Goal: Task Accomplishment & Management: Manage account settings

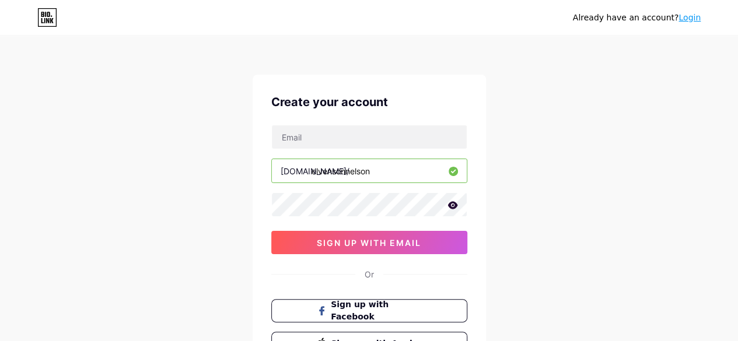
click at [457, 201] on icon at bounding box center [453, 205] width 11 height 8
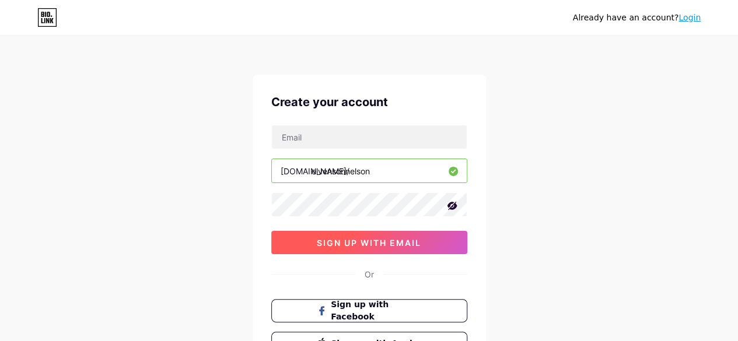
click at [367, 239] on span "sign up with email" at bounding box center [369, 243] width 104 height 10
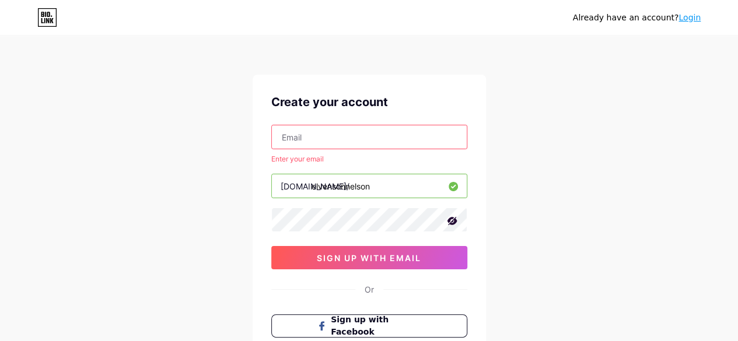
click at [294, 140] on input "text" at bounding box center [369, 136] width 195 height 23
type input "[EMAIL_ADDRESS][DOMAIN_NAME]"
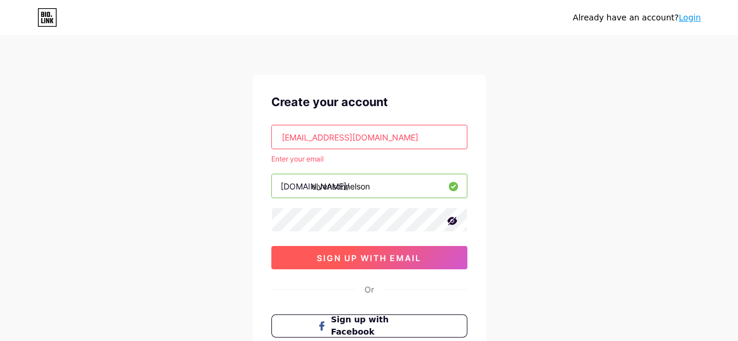
click at [392, 255] on span "sign up with email" at bounding box center [369, 258] width 104 height 10
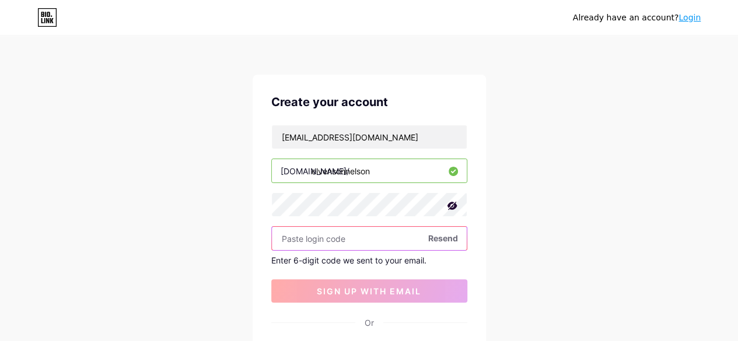
click at [295, 243] on input "text" at bounding box center [369, 238] width 195 height 23
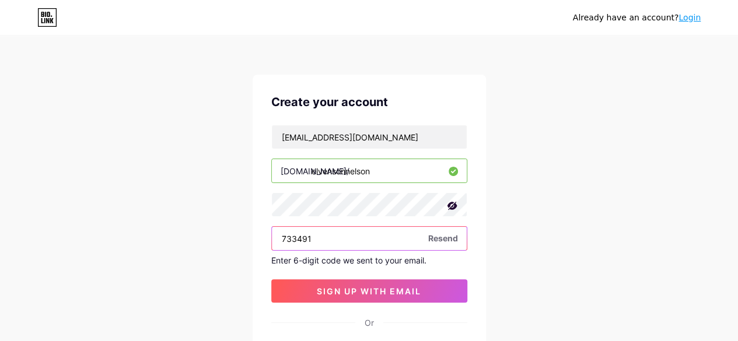
type input "733491"
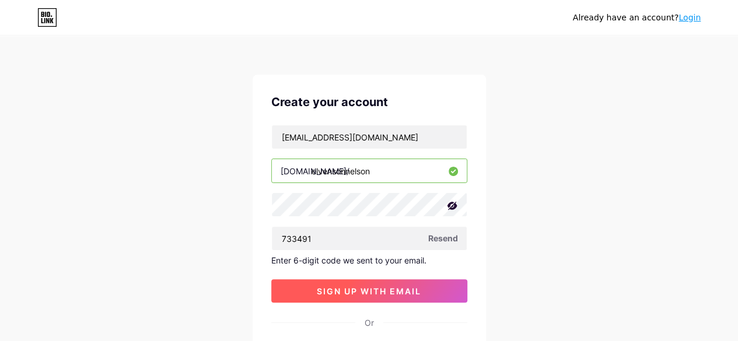
click at [341, 288] on span "sign up with email" at bounding box center [369, 292] width 104 height 10
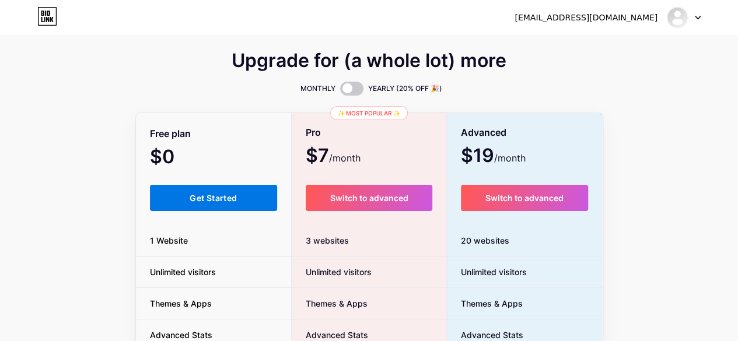
click at [205, 200] on span "Get Started" at bounding box center [213, 198] width 47 height 10
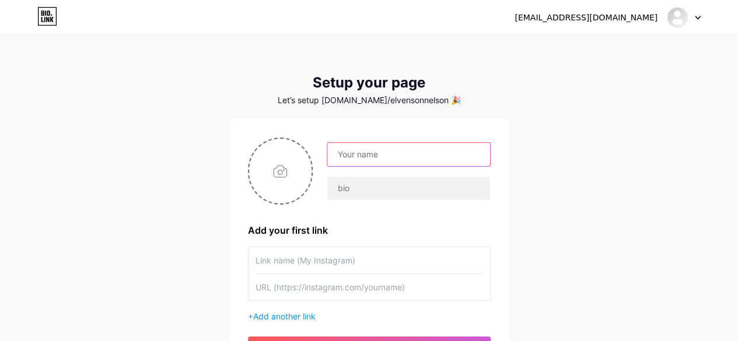
click at [355, 158] on input "text" at bounding box center [408, 154] width 162 height 23
type input "Elvenson"
click at [622, 141] on div "[EMAIL_ADDRESS][DOMAIN_NAME] Dashboard Logout Setup your page Let’s setup [DOMA…" at bounding box center [369, 208] width 738 height 416
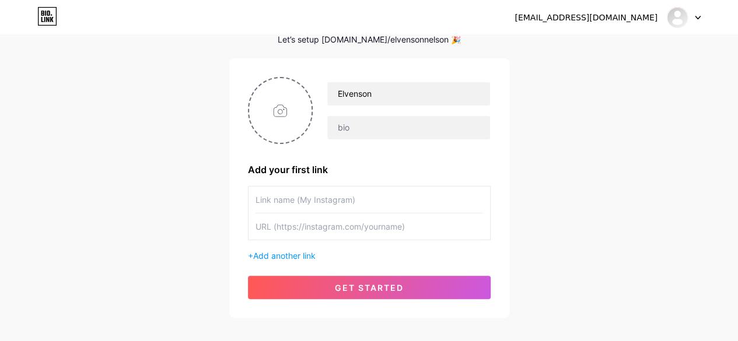
scroll to position [62, 0]
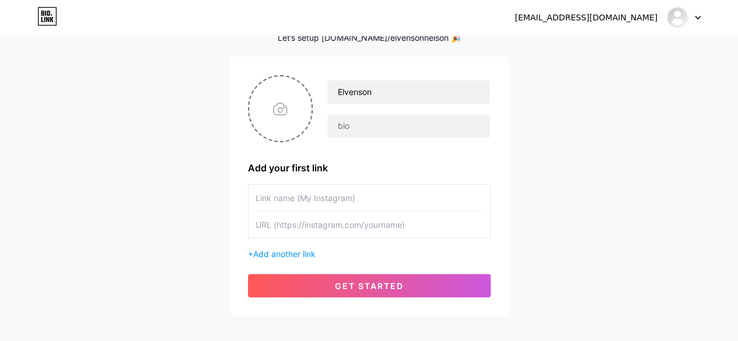
click at [264, 198] on input "text" at bounding box center [370, 198] width 228 height 26
type input "[PERSON_NAME]"
click at [264, 232] on input "text" at bounding box center [370, 225] width 228 height 26
type input "h"
type input "[URL][DOMAIN_NAME]"
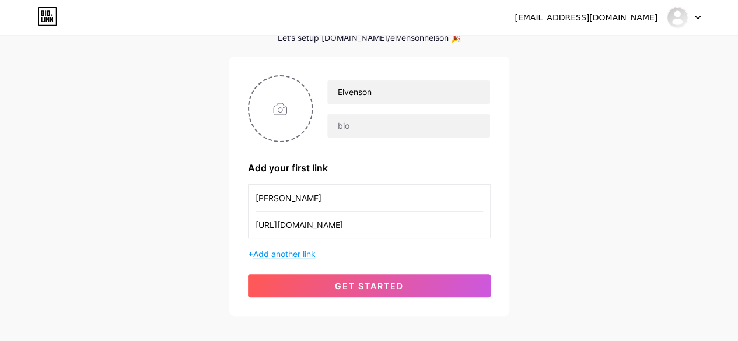
click at [285, 250] on span "Add another link" at bounding box center [284, 254] width 62 height 10
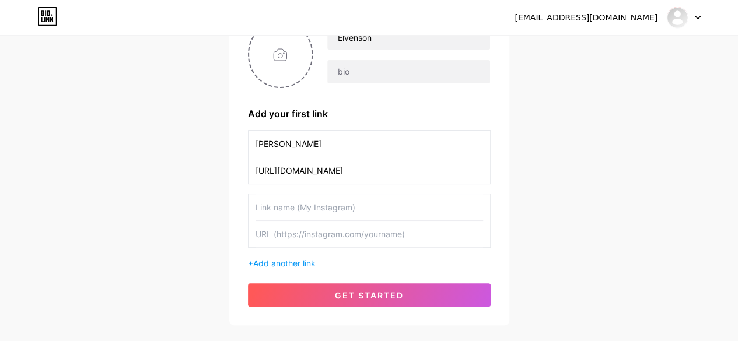
scroll to position [118, 0]
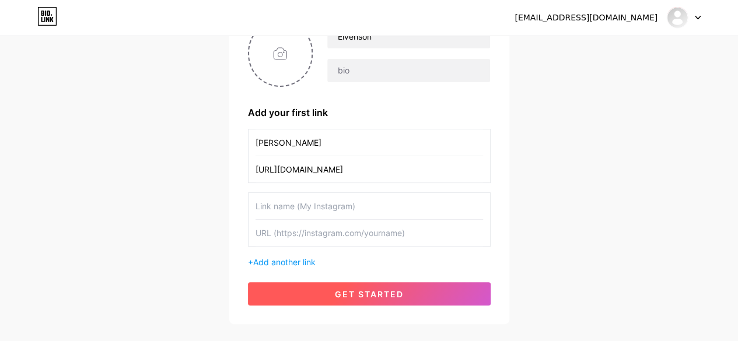
click at [439, 296] on button "get started" at bounding box center [369, 293] width 243 height 23
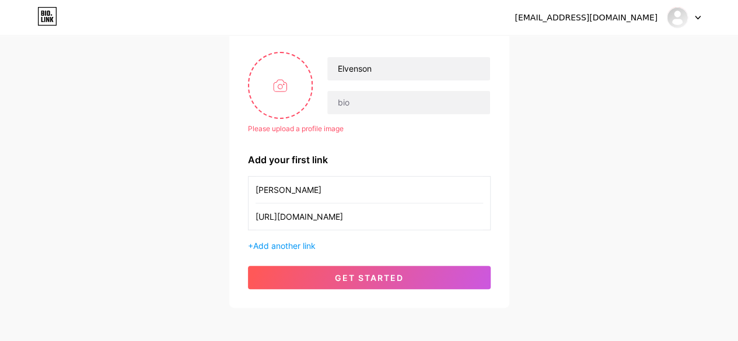
scroll to position [78, 0]
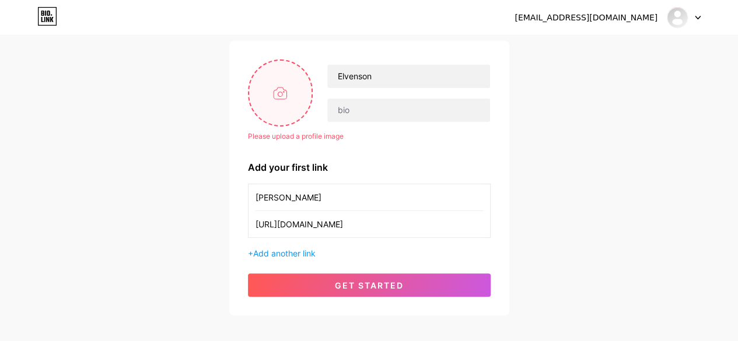
click at [278, 88] on input "file" at bounding box center [280, 93] width 63 height 65
type input "C:\fakepath\PIC ID.jpg"
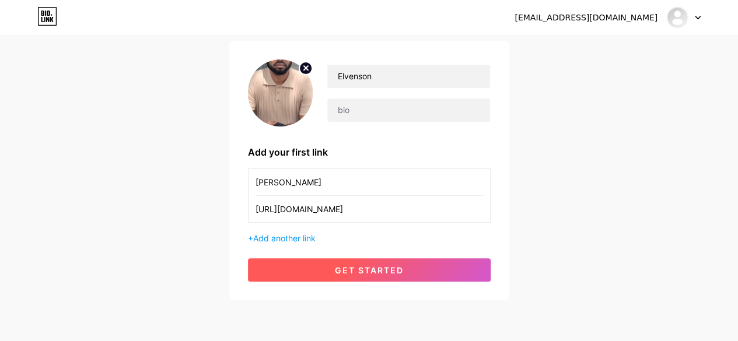
click at [324, 272] on button "get started" at bounding box center [369, 270] width 243 height 23
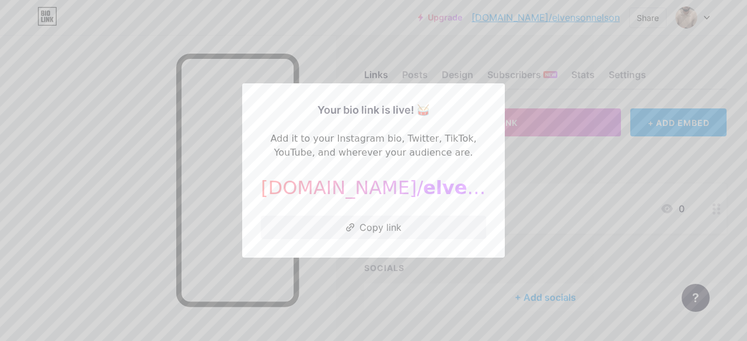
click at [180, 204] on div at bounding box center [373, 170] width 747 height 341
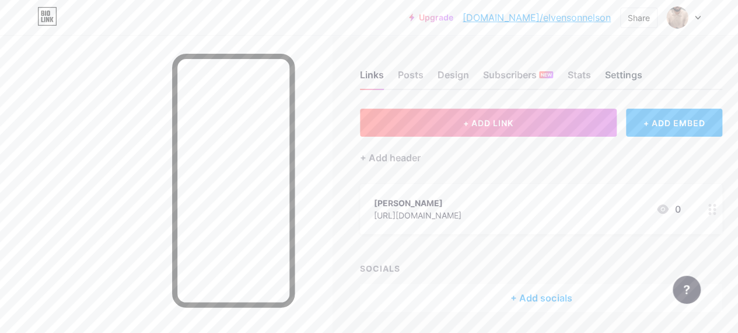
click at [624, 71] on div "Settings" at bounding box center [623, 78] width 37 height 21
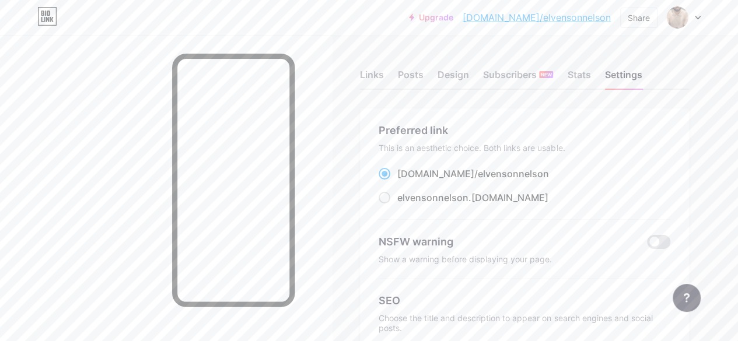
click at [549, 17] on link "[DOMAIN_NAME]/elvensonnelson" at bounding box center [537, 18] width 148 height 14
click at [631, 74] on div "Settings" at bounding box center [623, 78] width 37 height 21
click at [406, 75] on div "Posts" at bounding box center [411, 78] width 26 height 21
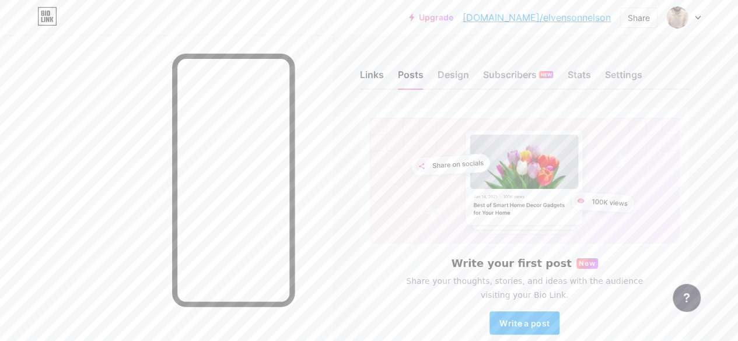
click at [370, 75] on div "Links" at bounding box center [372, 78] width 24 height 21
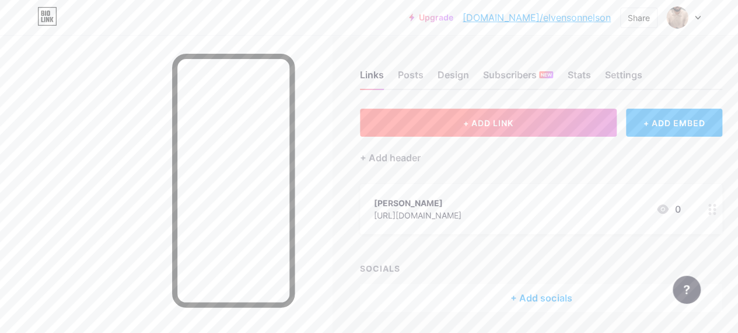
click at [476, 122] on span "+ ADD LINK" at bounding box center [488, 123] width 50 height 10
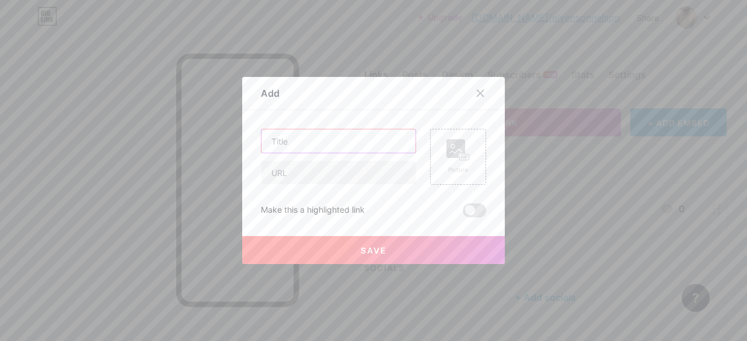
click at [296, 152] on input "text" at bounding box center [338, 141] width 154 height 23
type input "[PERSON_NAME]"
click at [278, 176] on input "text" at bounding box center [338, 172] width 154 height 23
click at [288, 176] on input "text" at bounding box center [338, 172] width 154 height 23
paste input "[URL][DOMAIN_NAME][DOMAIN_NAME][PERSON_NAME]"
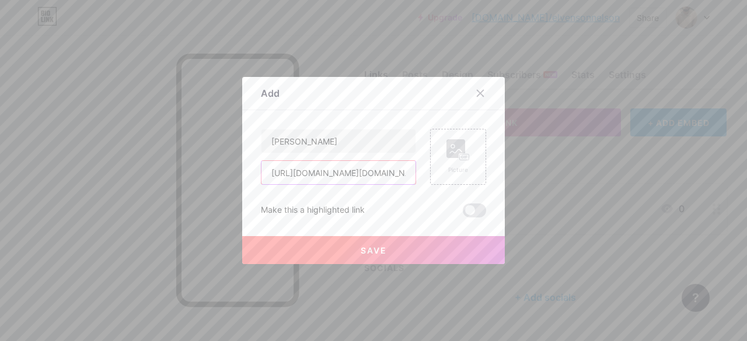
scroll to position [0, 34]
type input "[URL][DOMAIN_NAME][DOMAIN_NAME][PERSON_NAME]"
click at [333, 252] on button "Save" at bounding box center [373, 250] width 263 height 28
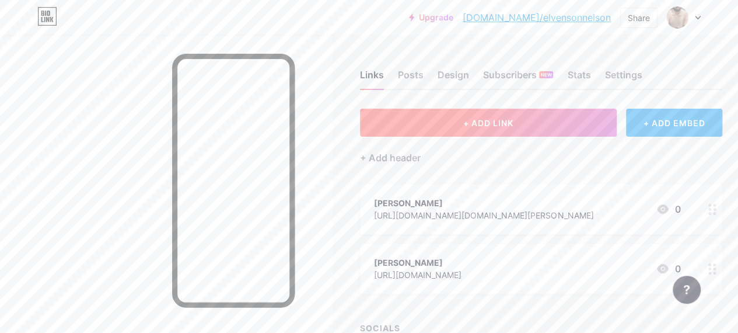
click at [413, 129] on button "+ ADD LINK" at bounding box center [488, 123] width 257 height 28
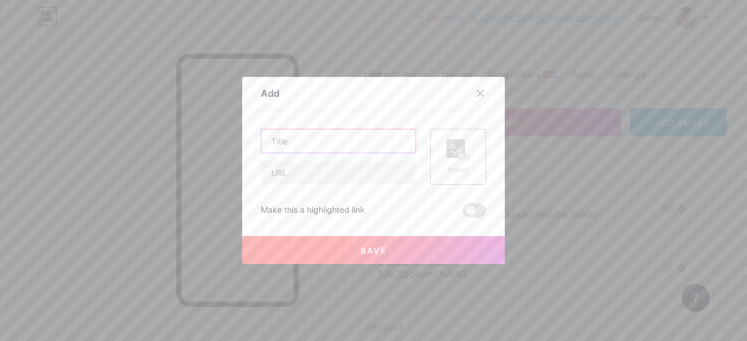
click at [292, 139] on input "text" at bounding box center [338, 141] width 154 height 23
type input "Sens"
click at [289, 167] on input "text" at bounding box center [338, 172] width 154 height 23
paste input "@senspodcastai"
type input "@senspodcastai"
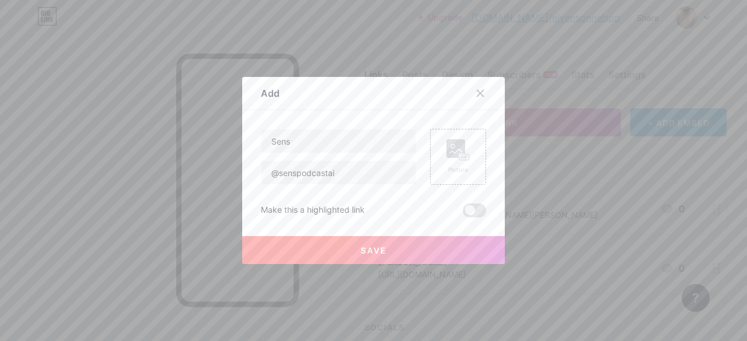
click at [345, 257] on button "Save" at bounding box center [373, 250] width 263 height 28
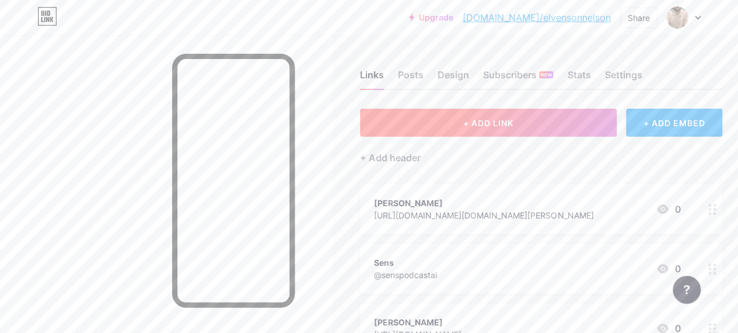
click at [427, 124] on button "+ ADD LINK" at bounding box center [488, 123] width 257 height 28
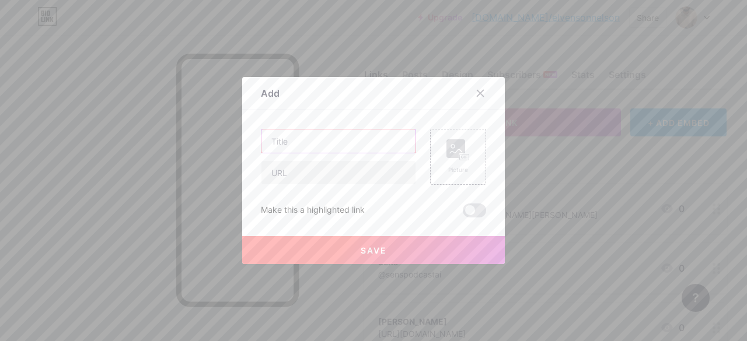
click at [313, 150] on input "text" at bounding box center [338, 141] width 154 height 23
click at [284, 179] on input "text" at bounding box center [338, 172] width 154 height 23
paste input "[URL][DOMAIN_NAME]"
type input "[URL][DOMAIN_NAME]"
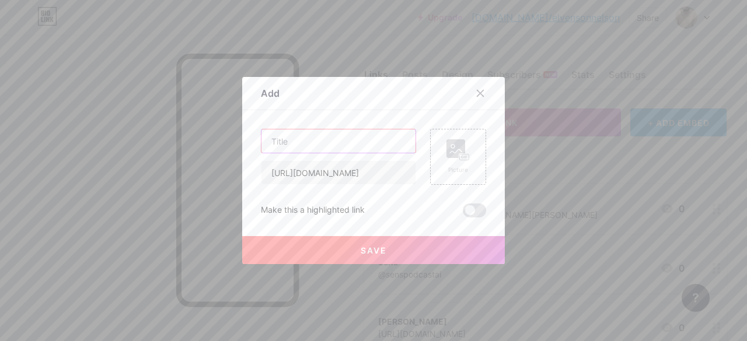
scroll to position [0, 0]
click at [281, 139] on input "text" at bounding box center [338, 141] width 154 height 23
type input "NaEl's House Talk Show"
click at [361, 247] on span "Save" at bounding box center [374, 251] width 26 height 10
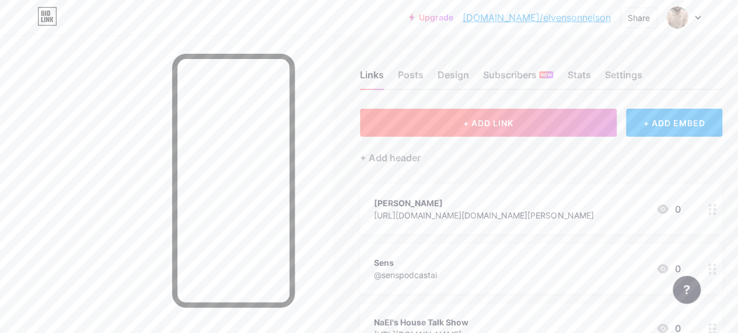
click at [448, 125] on button "+ ADD LINK" at bounding box center [488, 123] width 257 height 28
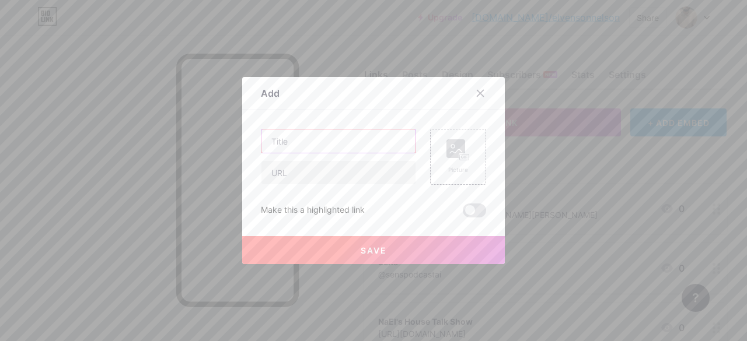
click at [307, 143] on input "text" at bounding box center [338, 141] width 154 height 23
type input "Entre et Elvenson"
click at [284, 172] on input "text" at bounding box center [338, 172] width 154 height 23
click at [279, 178] on input "text" at bounding box center [338, 172] width 154 height 23
paste input "[URL][DOMAIN_NAME]"
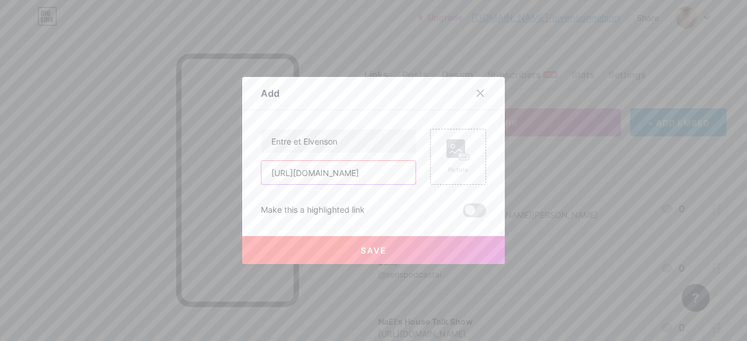
scroll to position [0, 48]
type input "[URL][DOMAIN_NAME]"
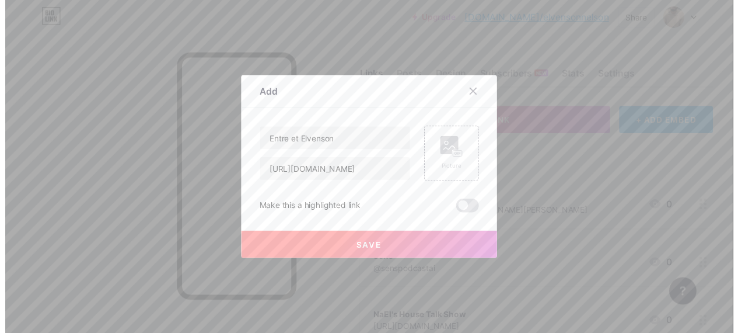
scroll to position [0, 0]
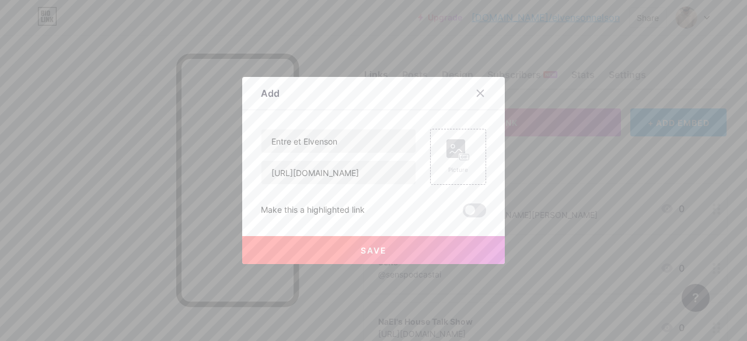
click at [328, 250] on button "Save" at bounding box center [373, 250] width 263 height 28
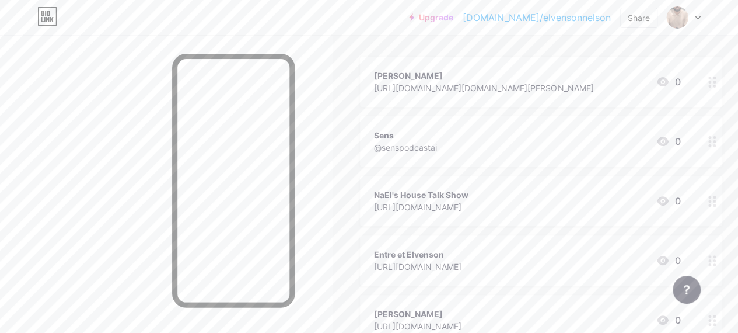
scroll to position [153, 0]
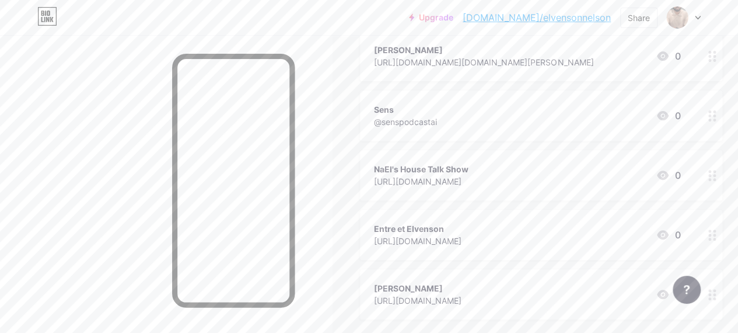
click at [715, 236] on icon at bounding box center [712, 234] width 8 height 11
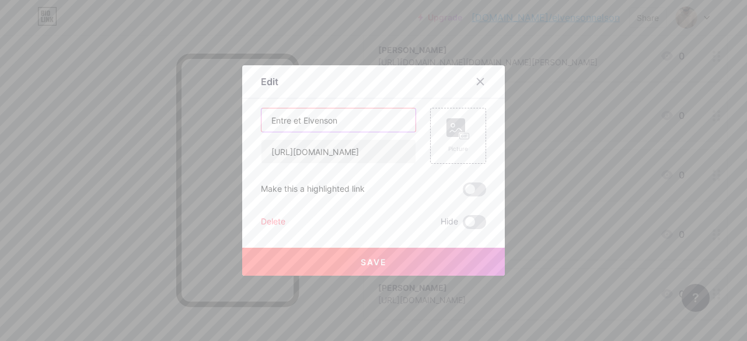
click at [288, 120] on input "Entre et Elvenson" at bounding box center [338, 120] width 154 height 23
type input "Entre toi et Elvenson"
click at [362, 263] on span "Save" at bounding box center [374, 262] width 26 height 10
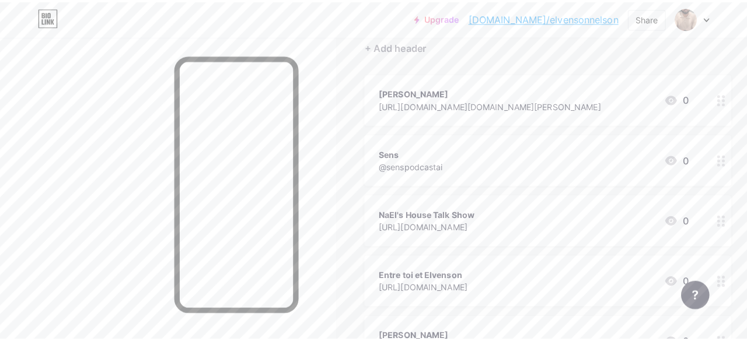
scroll to position [118, 0]
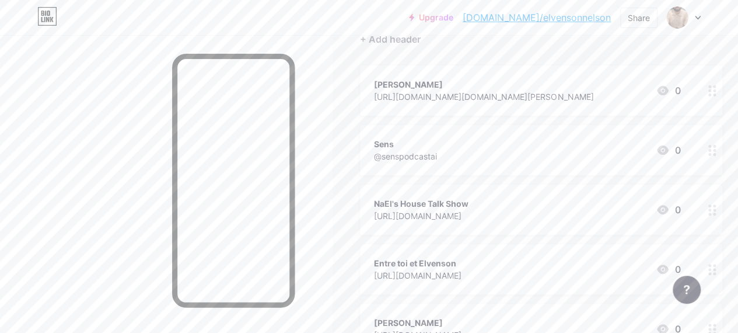
click at [716, 272] on circle at bounding box center [714, 273] width 3 height 3
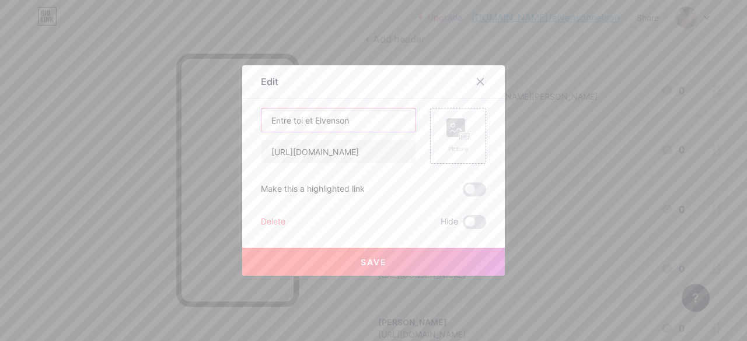
click at [301, 120] on input "Entre toi et Elvenson" at bounding box center [338, 120] width 154 height 23
type input "Entre Vous et Elvenson"
click at [393, 152] on input "[URL][DOMAIN_NAME]" at bounding box center [338, 151] width 154 height 23
type input "[URL][DOMAIN_NAME]"
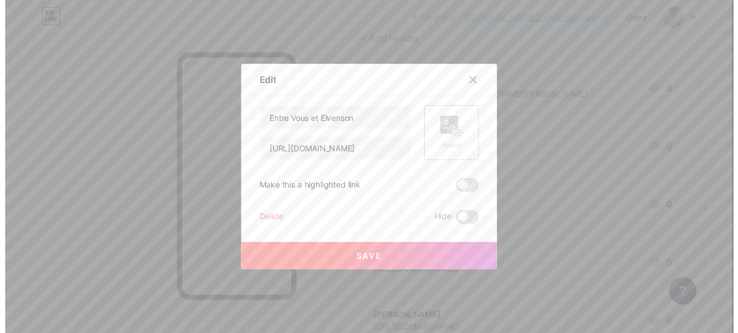
scroll to position [0, 0]
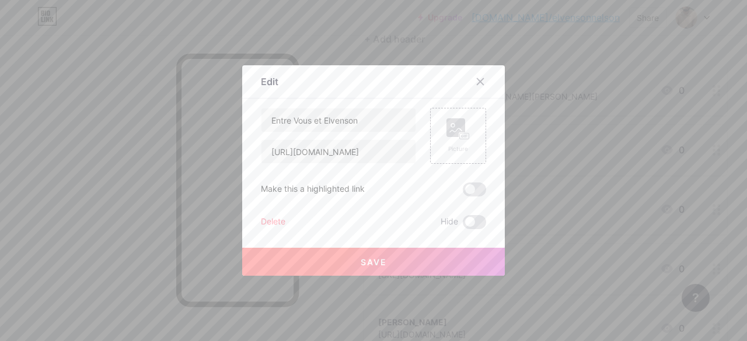
click at [361, 259] on span "Save" at bounding box center [374, 262] width 26 height 10
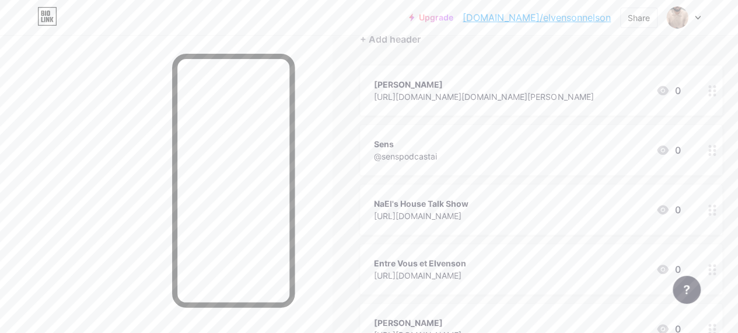
click at [556, 15] on link "[DOMAIN_NAME]/elvensonnelson" at bounding box center [537, 18] width 148 height 14
